Goal: Information Seeking & Learning: Learn about a topic

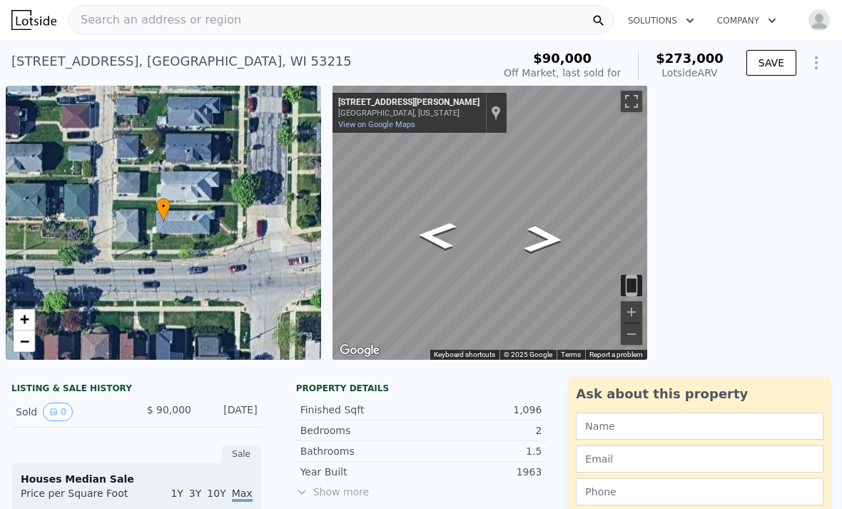
click at [483, 20] on div "Search an address or region" at bounding box center [340, 20] width 545 height 29
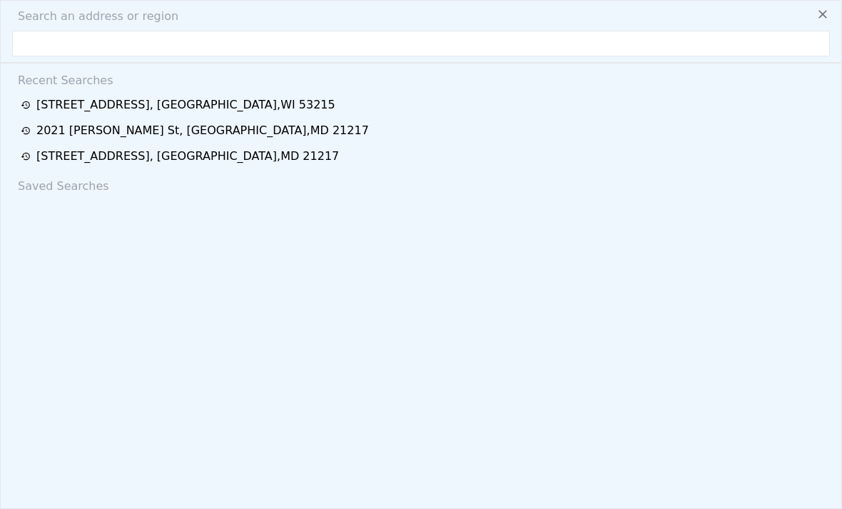
checkbox input "true"
type input "$ 275,000"
type input "$ 162,376"
click at [454, 26] on div "Search an address or region Recent Searches [STREET_ADDRESS] [STREET_ADDRESS][G…" at bounding box center [421, 254] width 842 height 509
click at [408, 43] on input "text" at bounding box center [421, 44] width 818 height 26
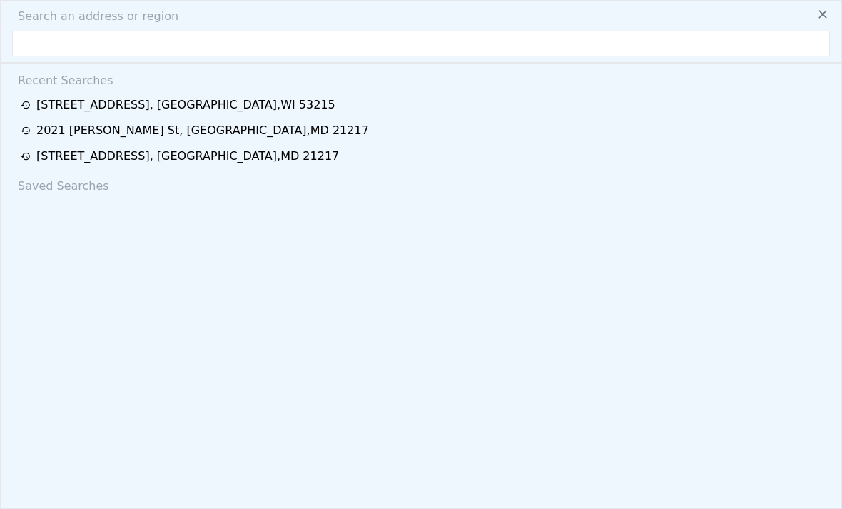
click at [61, 42] on input "text" at bounding box center [421, 44] width 818 height 26
paste input "[STREET_ADDRESS]"
type input "[STREET_ADDRESS]"
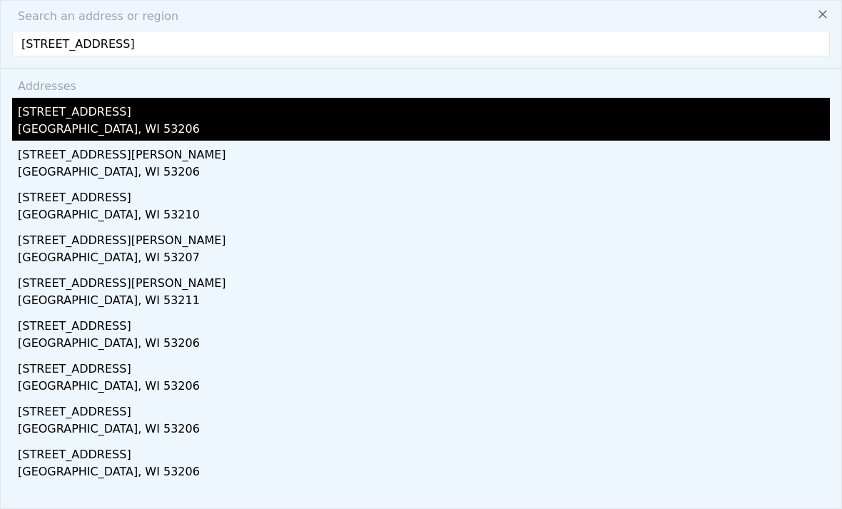
click at [233, 108] on div "[STREET_ADDRESS]" at bounding box center [424, 109] width 812 height 23
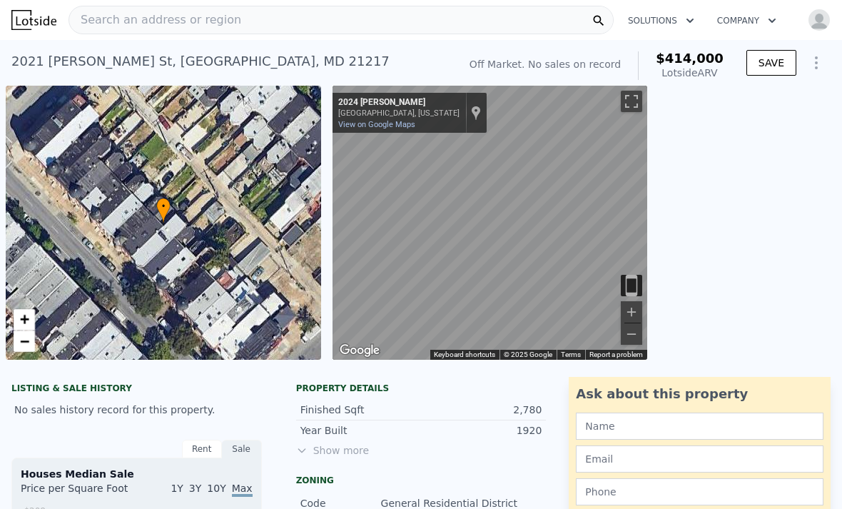
click at [327, 16] on div "Search an address or region" at bounding box center [340, 20] width 545 height 29
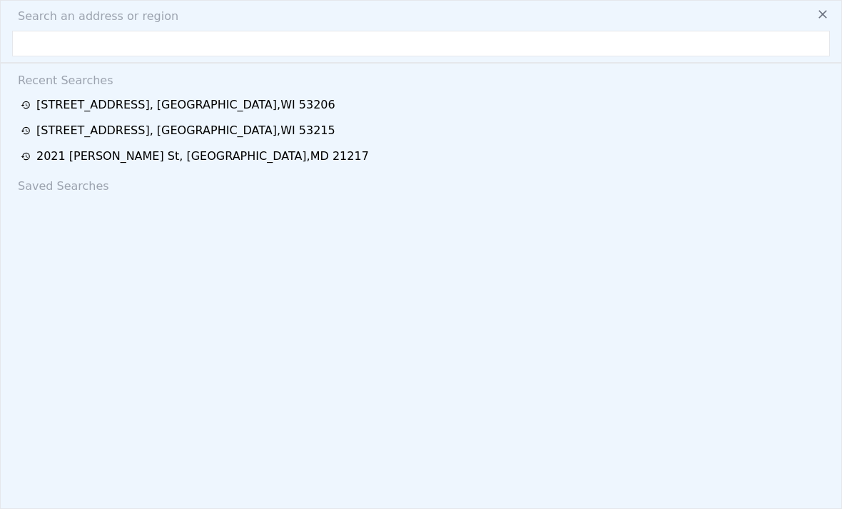
click at [248, 49] on input "text" at bounding box center [421, 44] width 818 height 26
type input "724 S 23rd St # 726, Milwaukee, WI 53204"
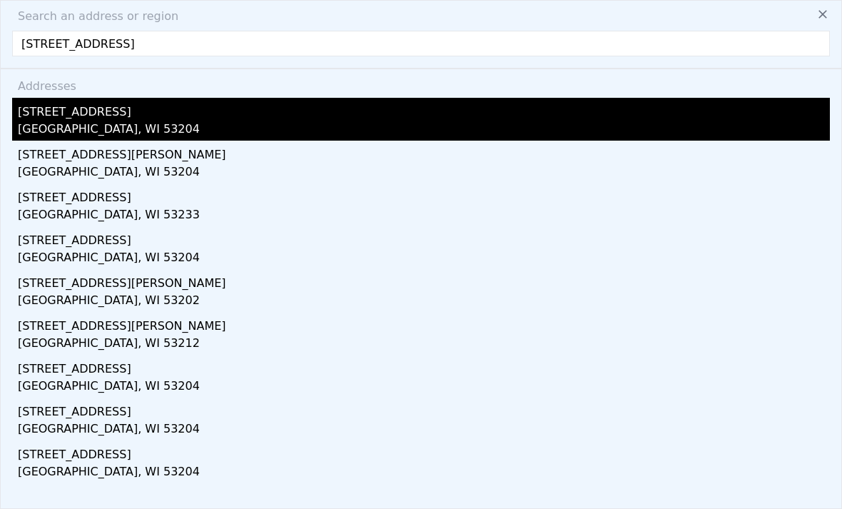
click at [149, 119] on div "724 S 23rd St # 726" at bounding box center [424, 109] width 812 height 23
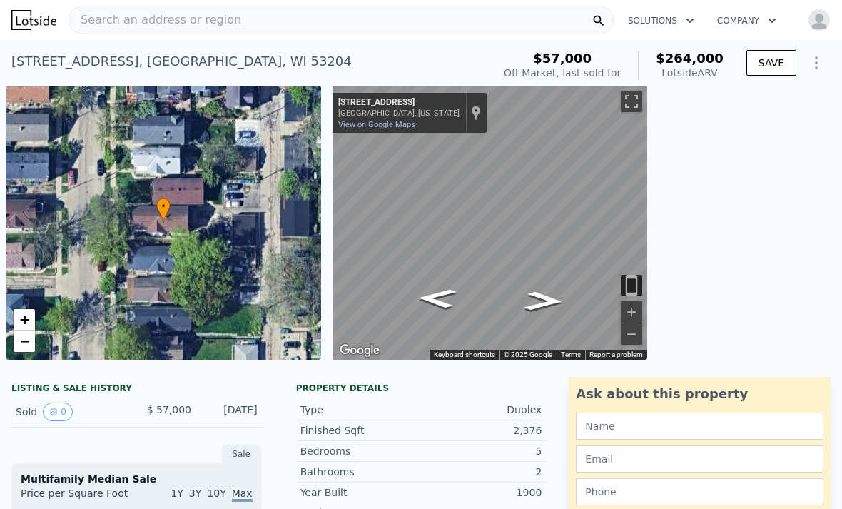
click at [383, 17] on div "Search an address or region" at bounding box center [340, 20] width 545 height 29
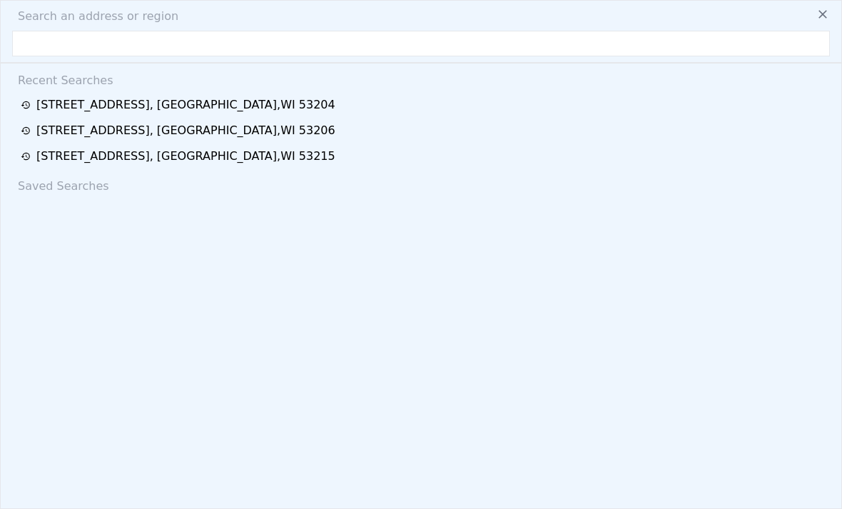
click at [385, 25] on div "Search an address or region Recent Searches 724 S 23rd St # 726 , Milwaukee , W…" at bounding box center [421, 254] width 842 height 509
click at [370, 56] on input "text" at bounding box center [421, 44] width 818 height 26
click at [68, 49] on input "text" at bounding box center [421, 44] width 818 height 26
paste input "627 W Bruce St, Milwaukee, WI 53204"
type input "627 W Bruce St, Milwaukee, WI 53204"
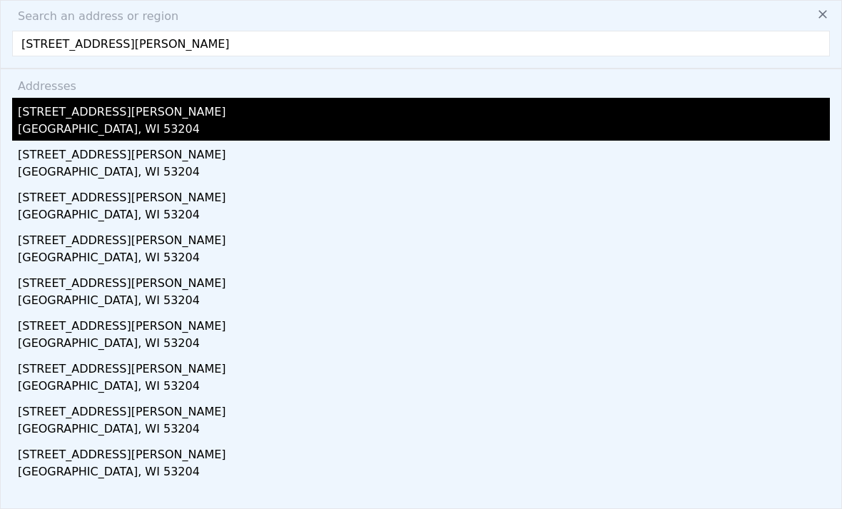
click at [270, 121] on div "Milwaukee, WI 53204" at bounding box center [424, 131] width 812 height 20
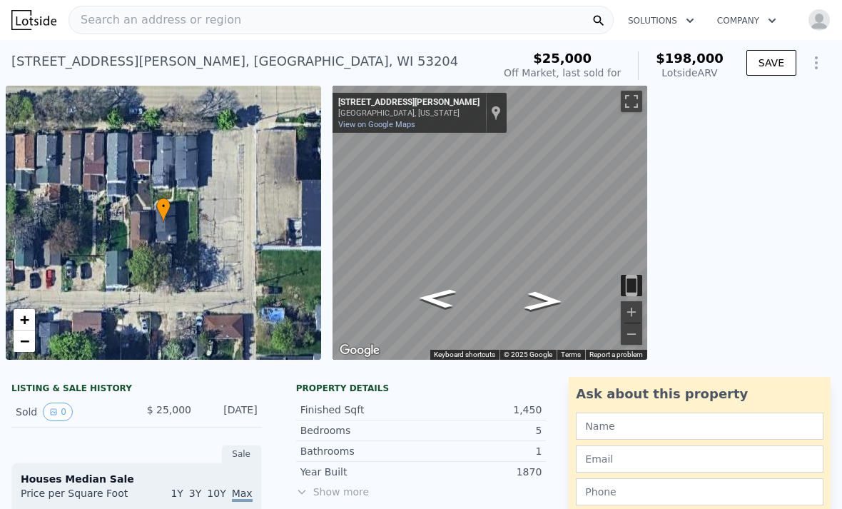
click at [520, 21] on div "Search an address or region" at bounding box center [340, 20] width 545 height 29
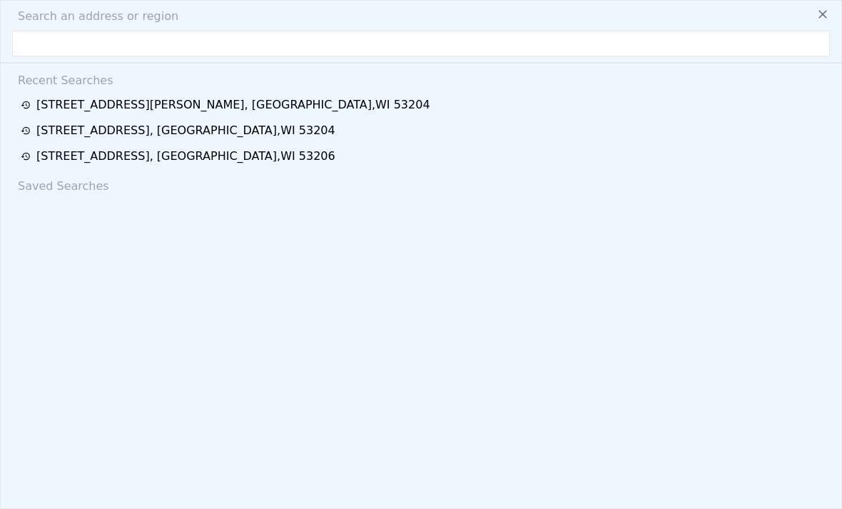
click at [303, 49] on input "text" at bounding box center [421, 44] width 818 height 26
type input "2828 S 58th St, Milwaukee, WI 53219"
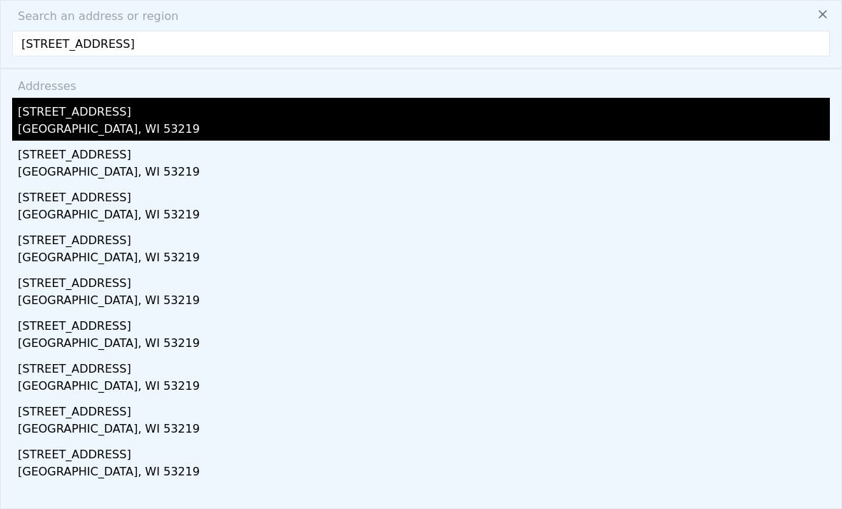
click at [240, 119] on div "2828 S 58th St" at bounding box center [424, 109] width 812 height 23
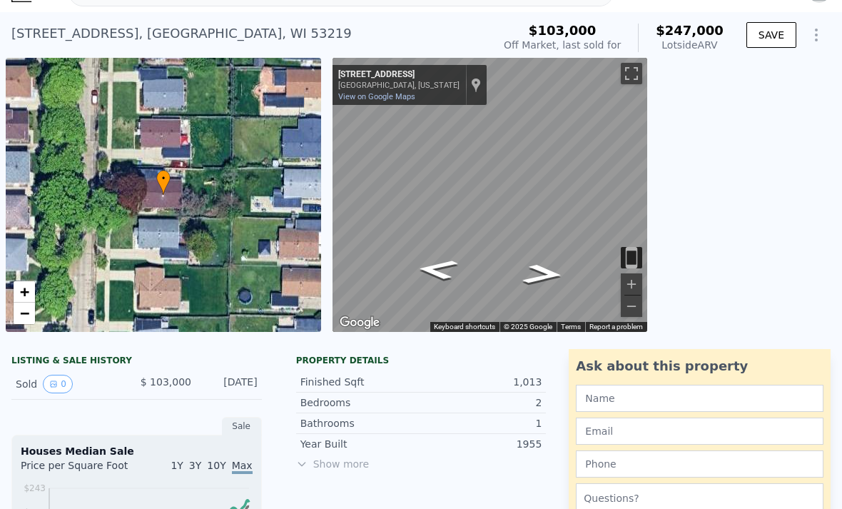
click at [429, 29] on div "2828 S 58th St , Milwaukee , WI 53219 Sold Apr 2000 for $103k (~ARV $247k )" at bounding box center [248, 38] width 475 height 40
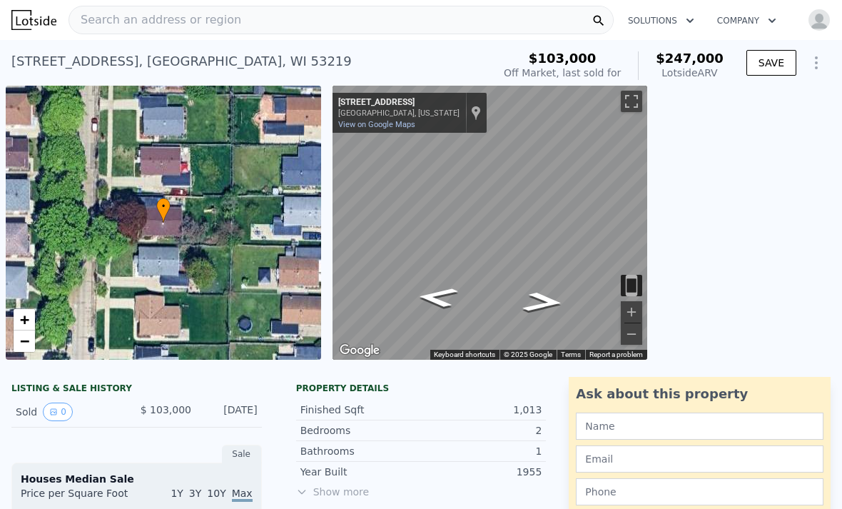
click at [443, 27] on div "Search an address or region" at bounding box center [340, 20] width 545 height 29
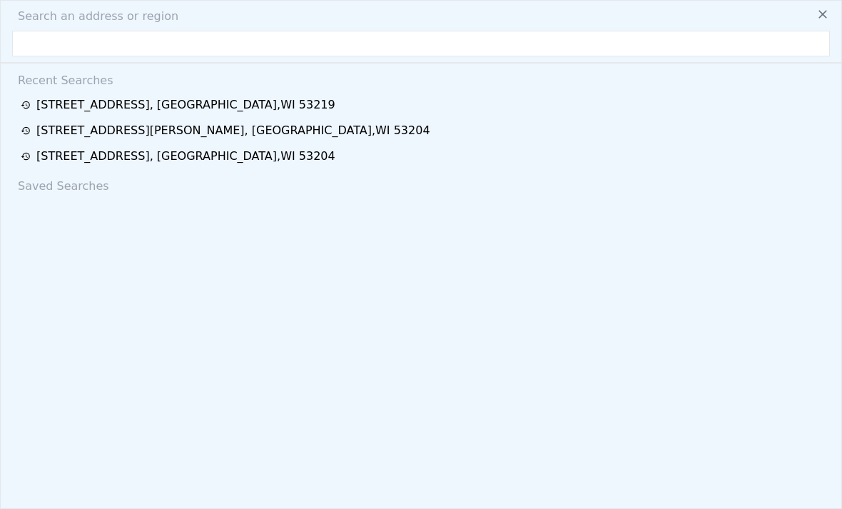
click at [443, 26] on div "Search an address or region Recent Searches 2828 S 58th St , Milwaukee , WI 532…" at bounding box center [421, 254] width 842 height 509
click at [321, 36] on input "text" at bounding box center [421, 44] width 818 height 26
click at [96, 44] on input "text" at bounding box center [421, 44] width 818 height 26
paste input "3713 N 20th St, Milwaukee, WI 53206"
type input "3713 N 20th St, Milwaukee, WI 53206"
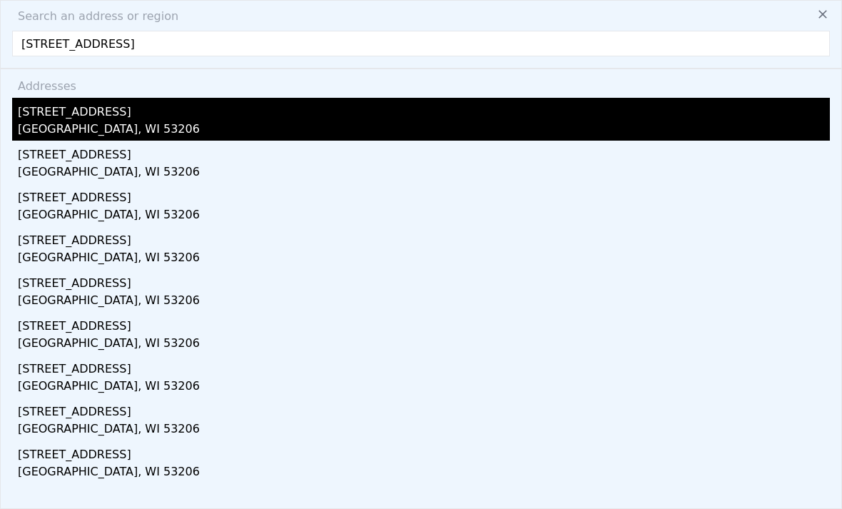
click at [223, 124] on div "[GEOGRAPHIC_DATA], WI 53206" at bounding box center [424, 131] width 812 height 20
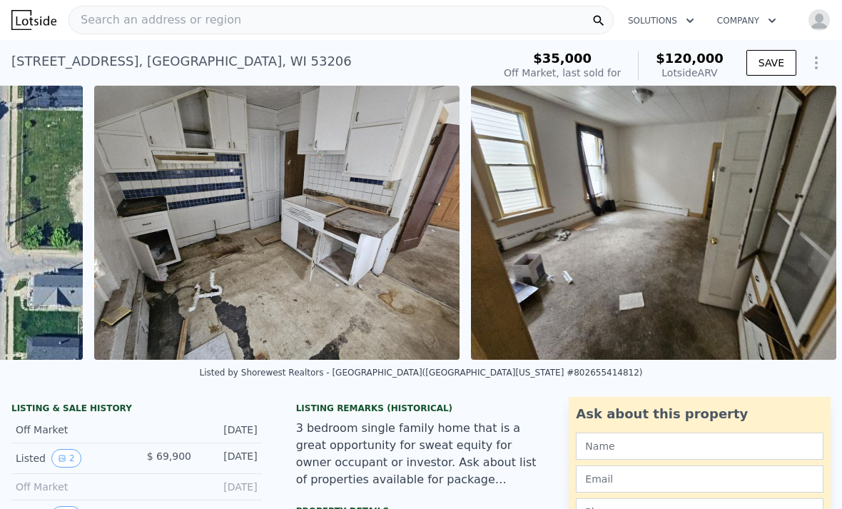
click at [411, 19] on div "Search an address or region" at bounding box center [340, 20] width 545 height 29
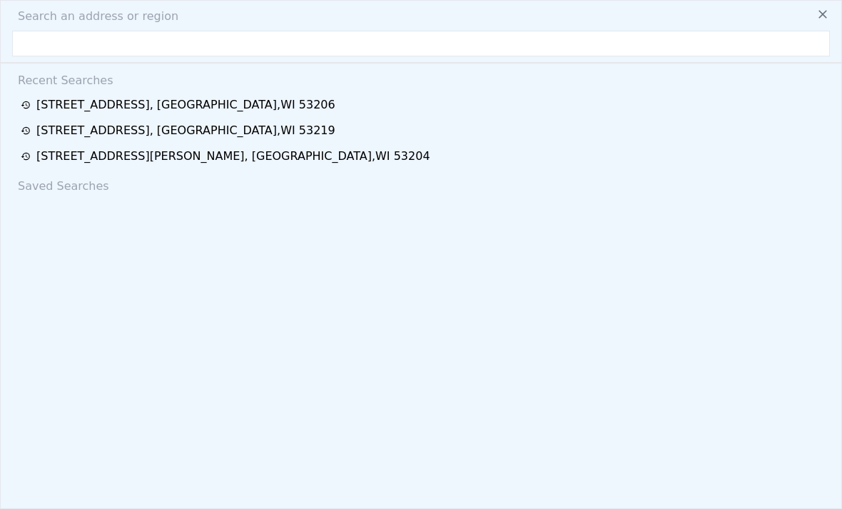
click at [390, 41] on input "text" at bounding box center [421, 44] width 818 height 26
type input "4609 N 66th St, Milwaukee, WI 53218"
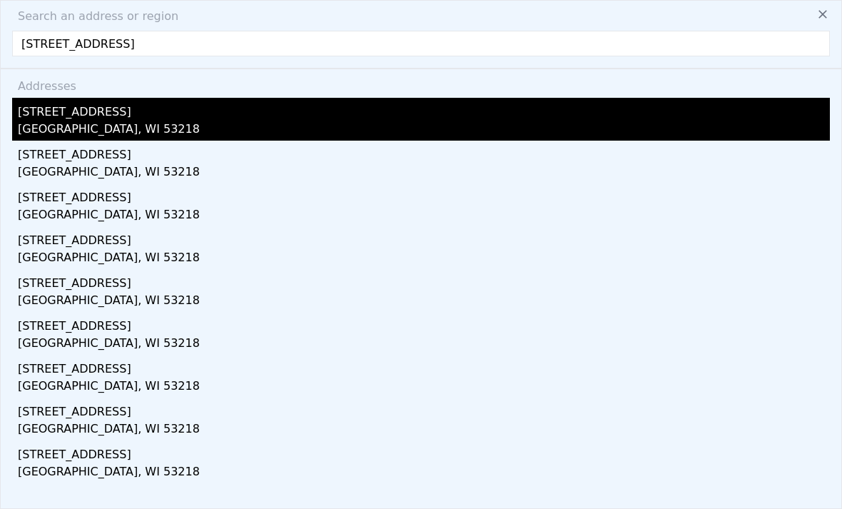
click at [285, 116] on div "4609 N 66th St" at bounding box center [424, 109] width 812 height 23
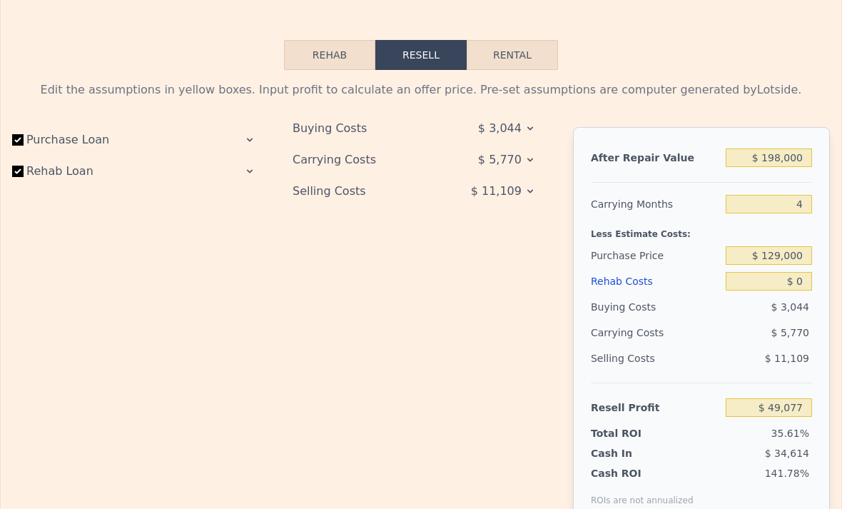
scroll to position [2030, 0]
click at [787, 275] on input "$ 0" at bounding box center [769, 280] width 86 height 19
type input "$ 1"
type input "$ 49,076"
type input "$ 100"
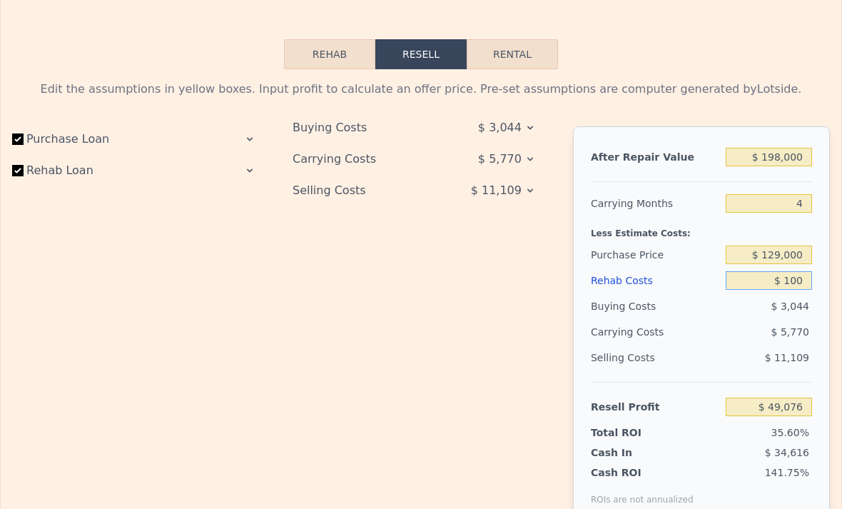
type input "$ 49,067"
type input "$ 1,000"
type input "$ 48,971"
type input "$ 10,000"
type input "$ 38,597"
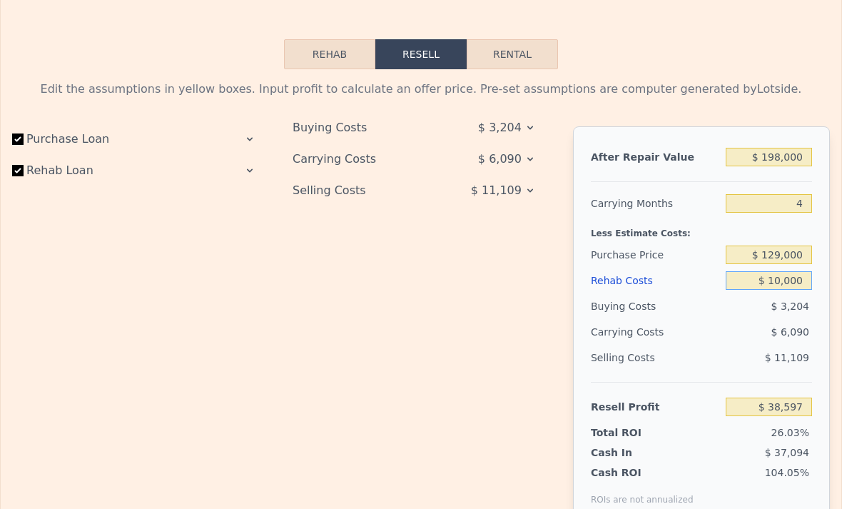
type input "$ 100,000"
type input "-$ 55,723"
type input "$ 10,000"
type input "$ 38,597"
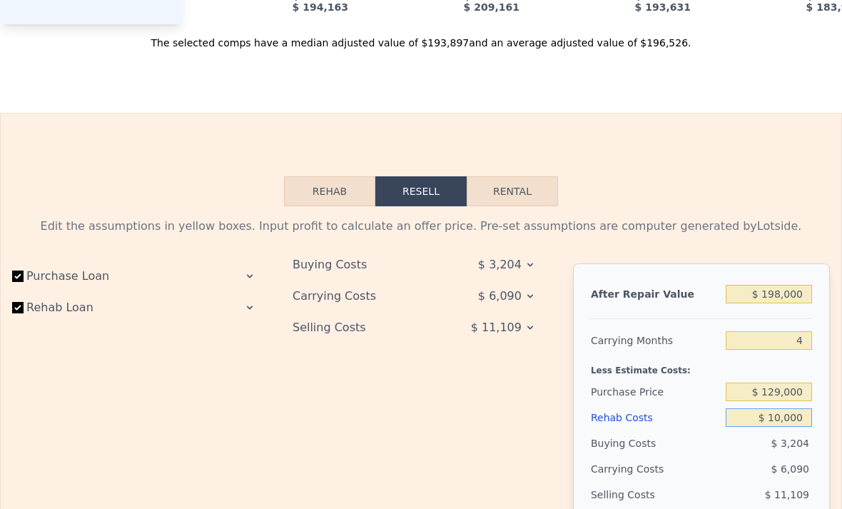
scroll to position [2063, 0]
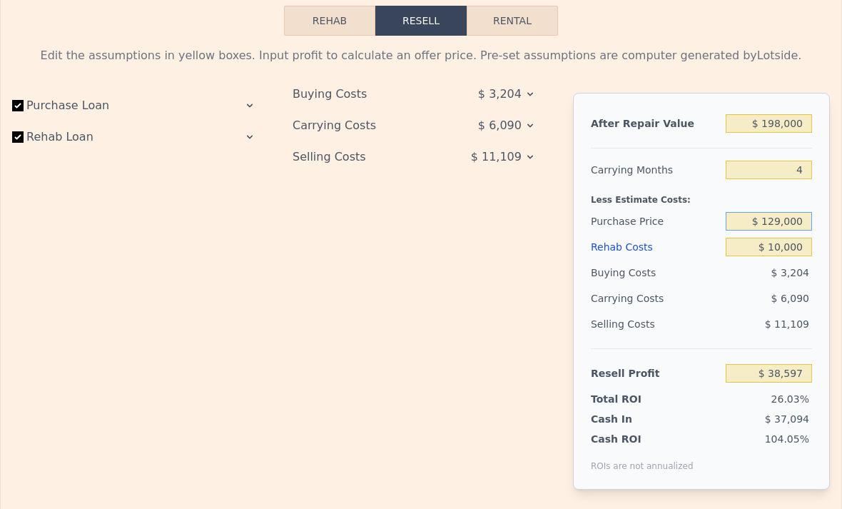
click at [779, 221] on input "$ 129,000" at bounding box center [769, 221] width 86 height 19
type input "$ 1"
type input "$ 140,000"
click at [792, 244] on input "$ 10,000" at bounding box center [769, 247] width 86 height 19
type input "$ 27,033"
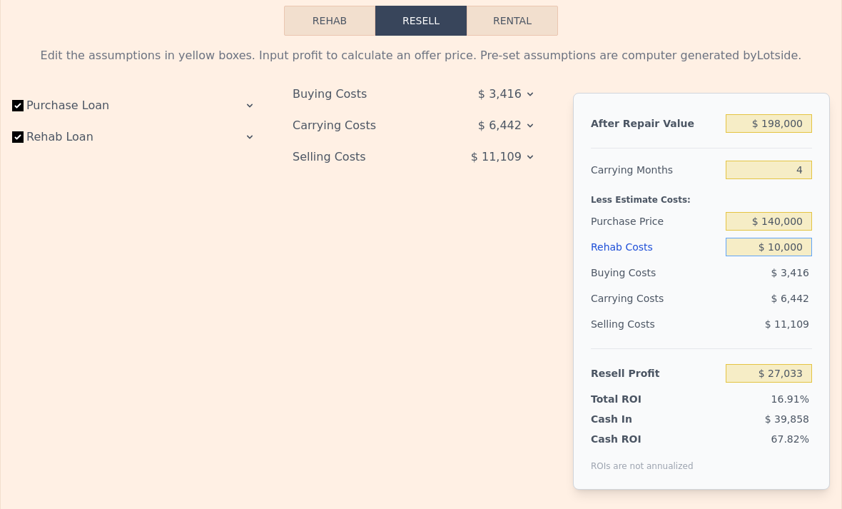
click at [800, 245] on input "$ 10,000" at bounding box center [769, 247] width 86 height 19
click at [811, 335] on div "$ 11,109" at bounding box center [769, 324] width 86 height 26
click at [700, 399] on div "16.91%" at bounding box center [744, 399] width 135 height 14
click at [326, 34] on button "Rehab" at bounding box center [329, 21] width 91 height 30
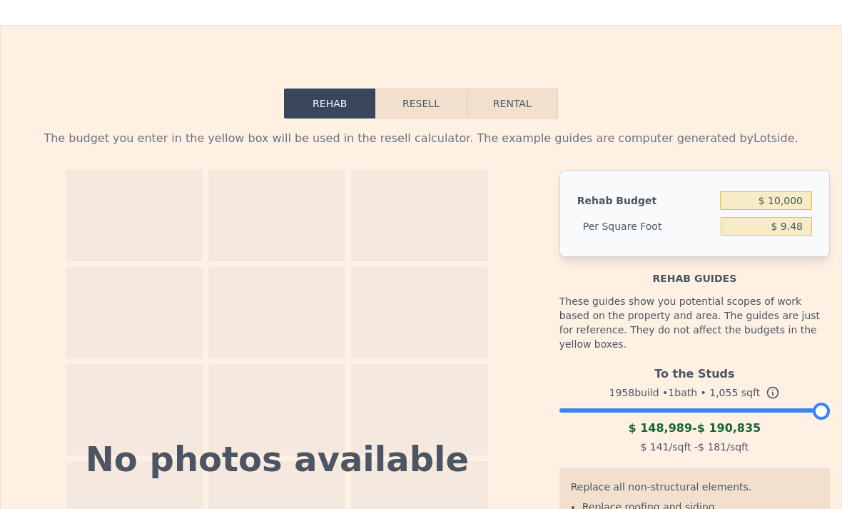
scroll to position [1943, 0]
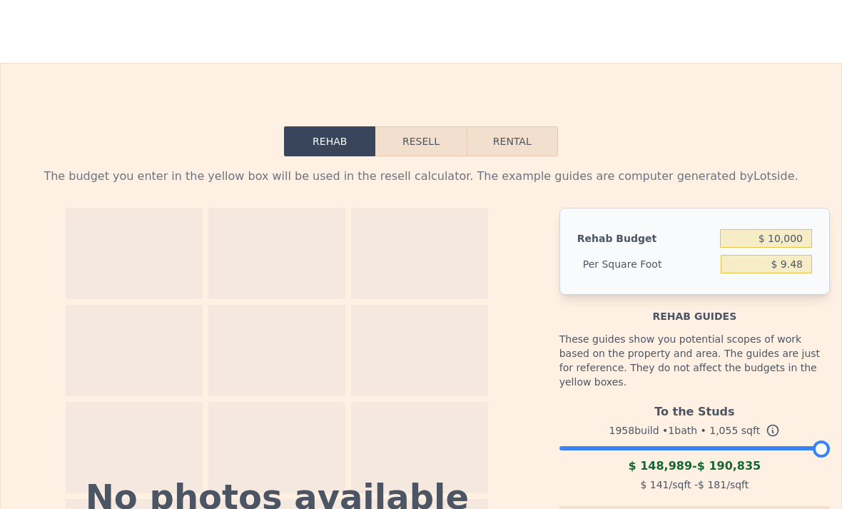
click at [515, 143] on button "Rental" at bounding box center [512, 141] width 91 height 30
select select "30"
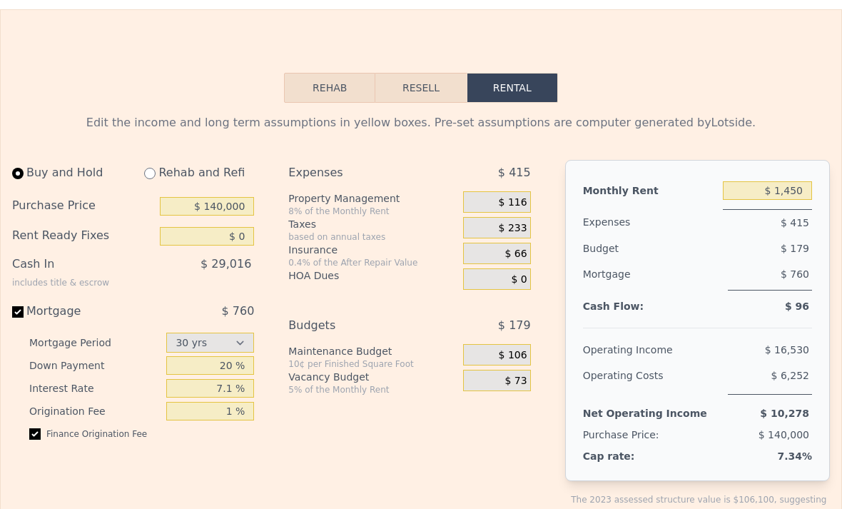
scroll to position [2006, 0]
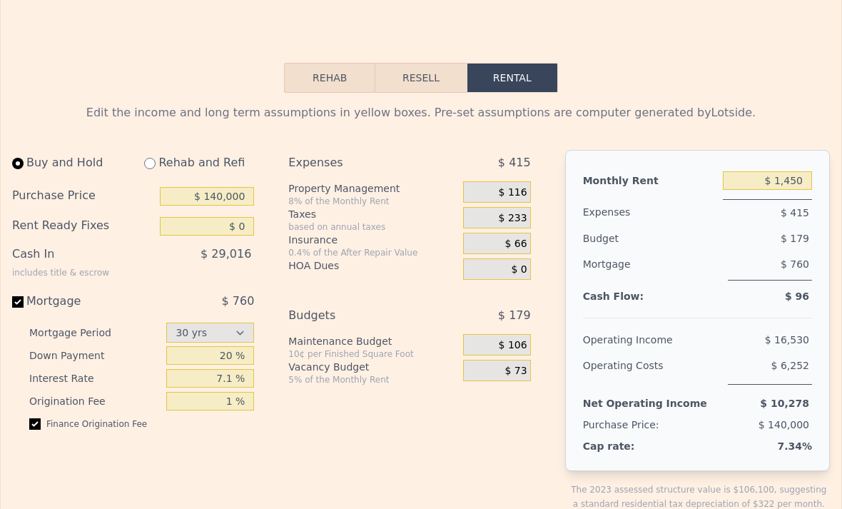
click at [429, 88] on button "Resell" at bounding box center [420, 78] width 91 height 30
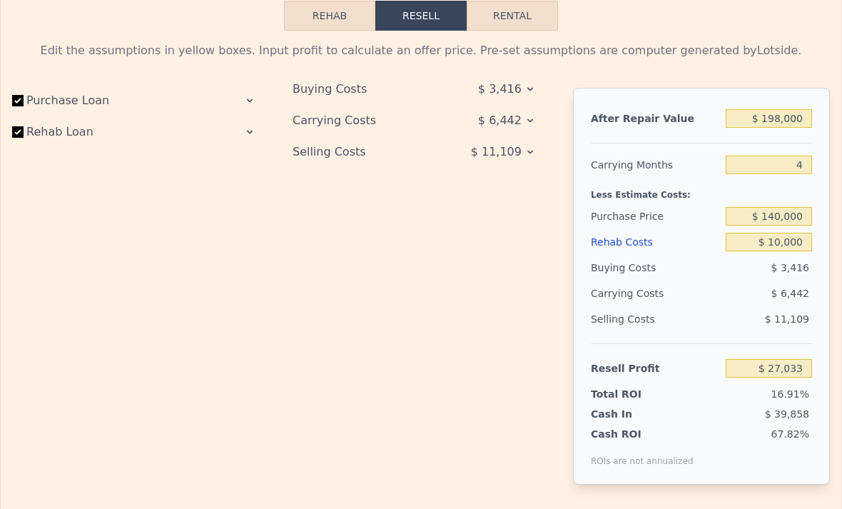
scroll to position [2068, 0]
click at [506, 166] on div "Selling Costs $ 11,109" at bounding box center [416, 155] width 246 height 31
click at [524, 158] on icon at bounding box center [529, 152] width 11 height 11
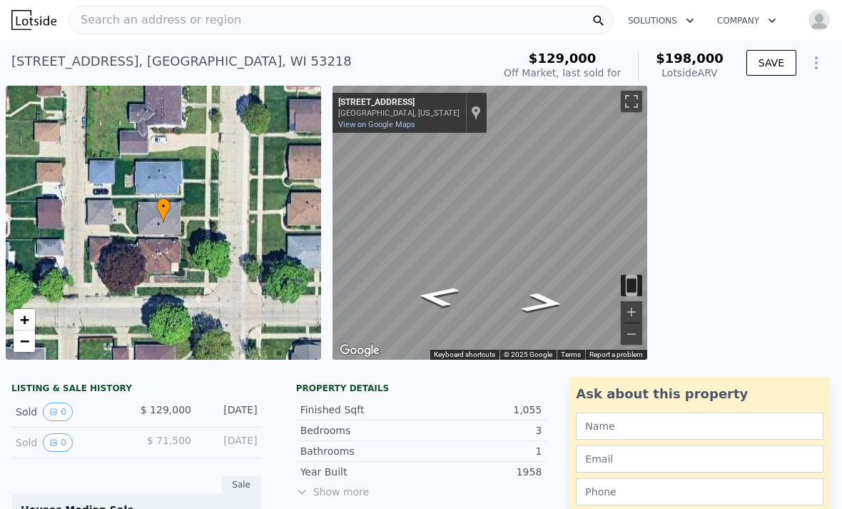
scroll to position [0, 0]
type input "$ 0"
type input "$ 49,077"
click at [449, 24] on div "Search an address or region" at bounding box center [340, 20] width 545 height 29
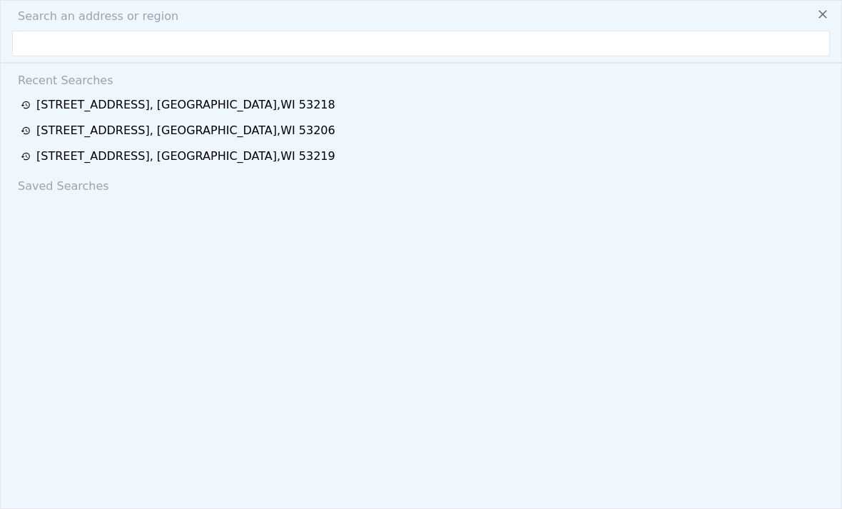
click at [311, 53] on input "text" at bounding box center [421, 44] width 818 height 26
type input "5827a N 40th St, Milwaukee, WI 53209"
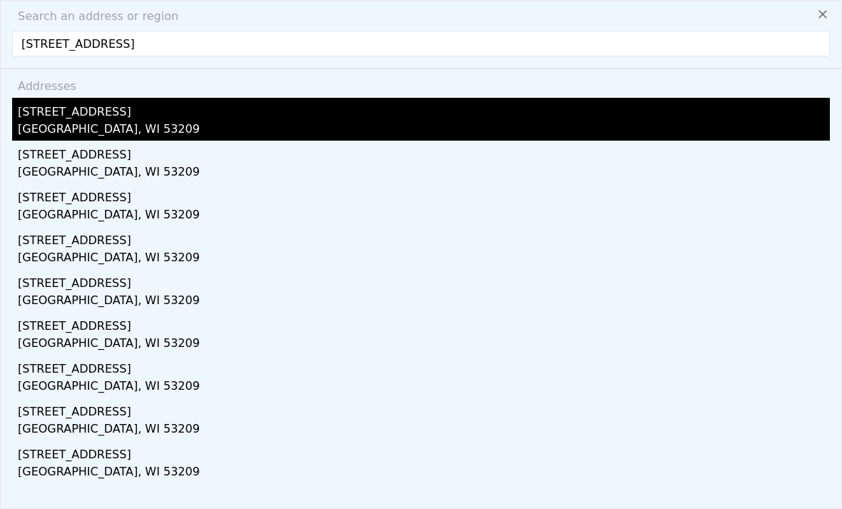
click at [151, 121] on div "Milwaukee, WI 53209" at bounding box center [424, 131] width 812 height 20
